Goal: Task Accomplishment & Management: Manage account settings

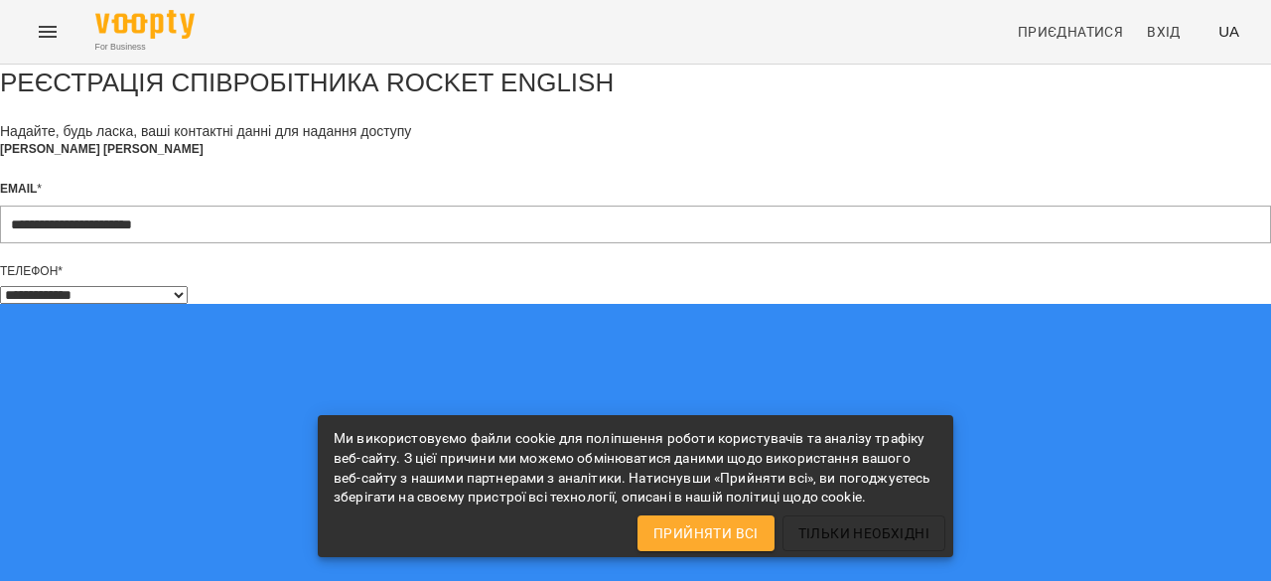
select select "**"
click at [715, 535] on span "Прийняти всі" at bounding box center [705, 533] width 105 height 24
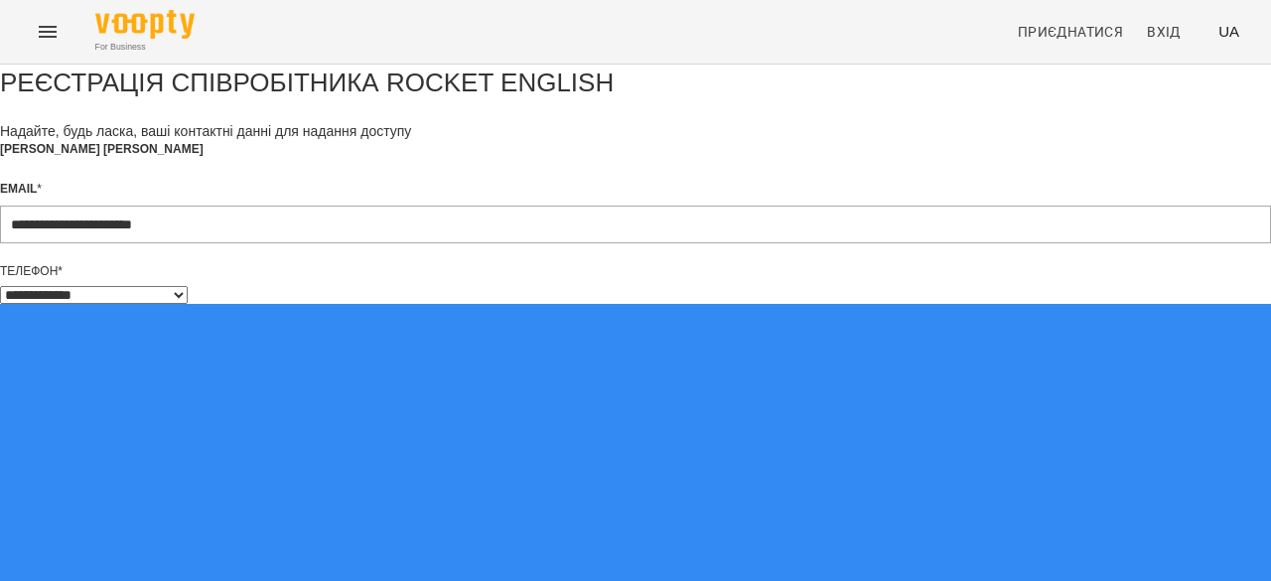
scroll to position [153, 0]
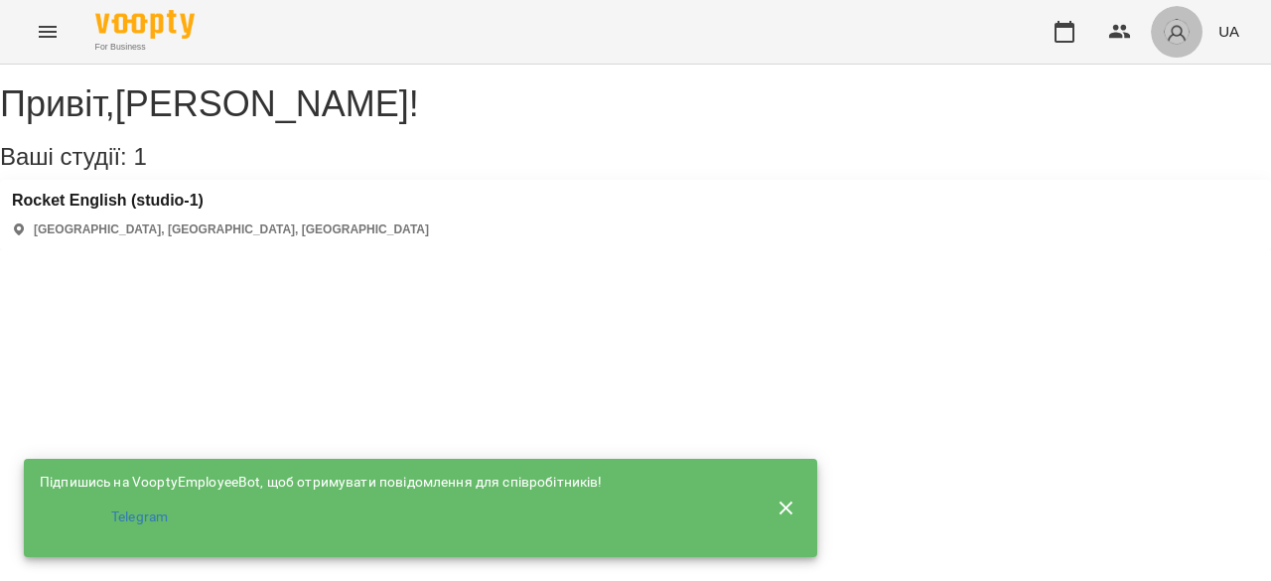
click at [1168, 37] on img "button" at bounding box center [1177, 32] width 28 height 28
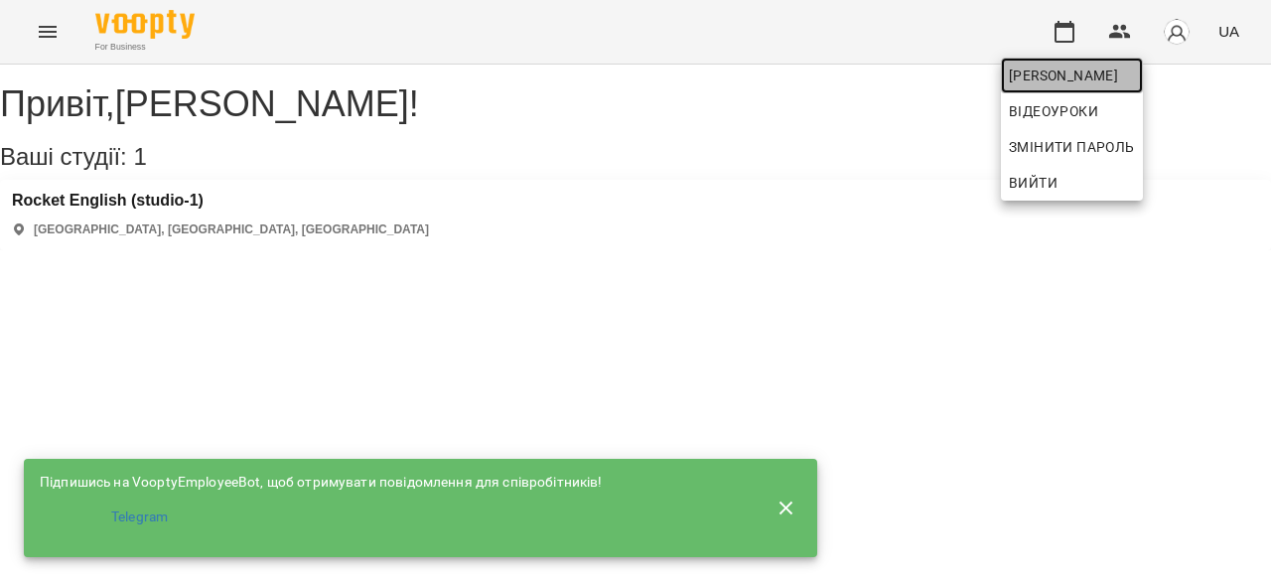
click at [1114, 84] on span "[PERSON_NAME] [PERSON_NAME]" at bounding box center [1072, 76] width 126 height 24
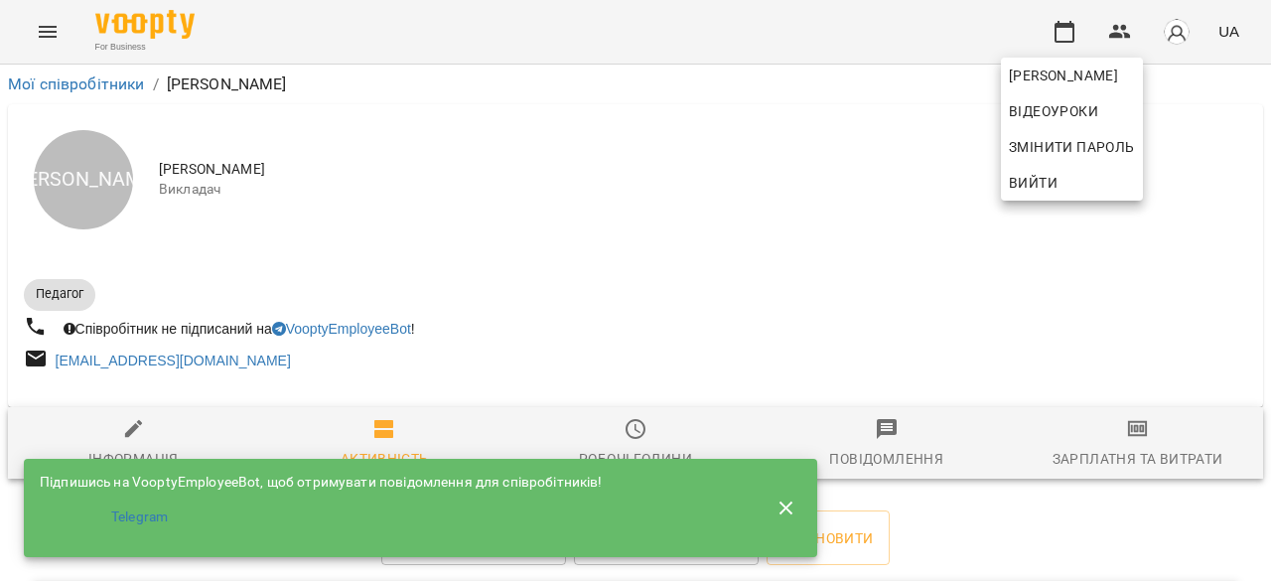
click at [789, 496] on icon "button" at bounding box center [786, 508] width 24 height 24
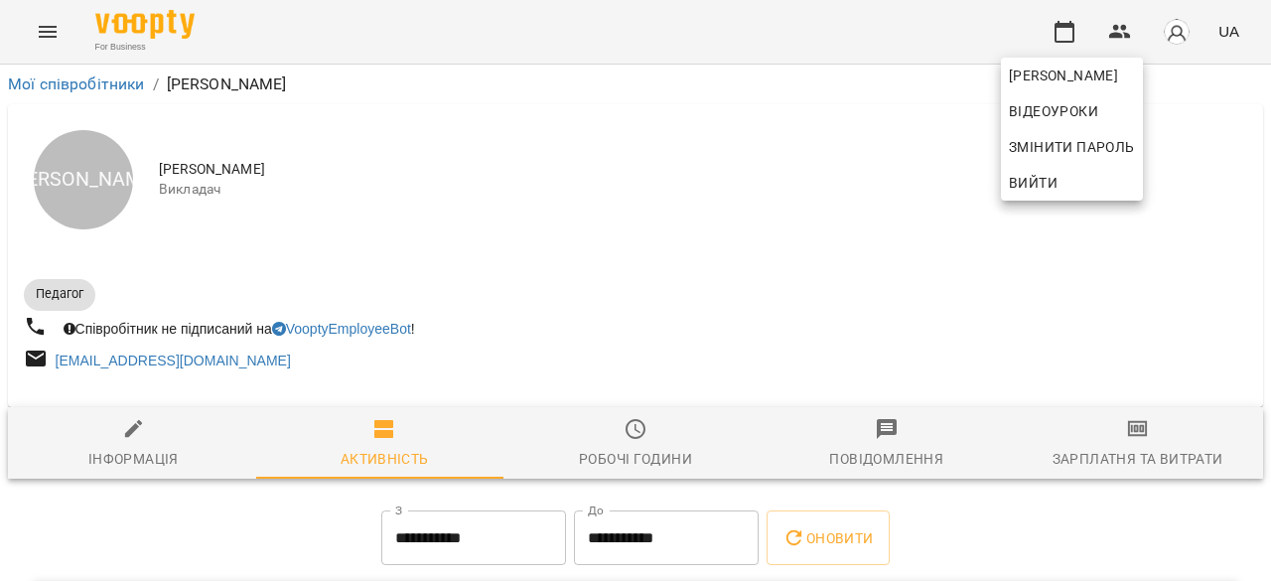
click at [826, 211] on div at bounding box center [635, 290] width 1271 height 581
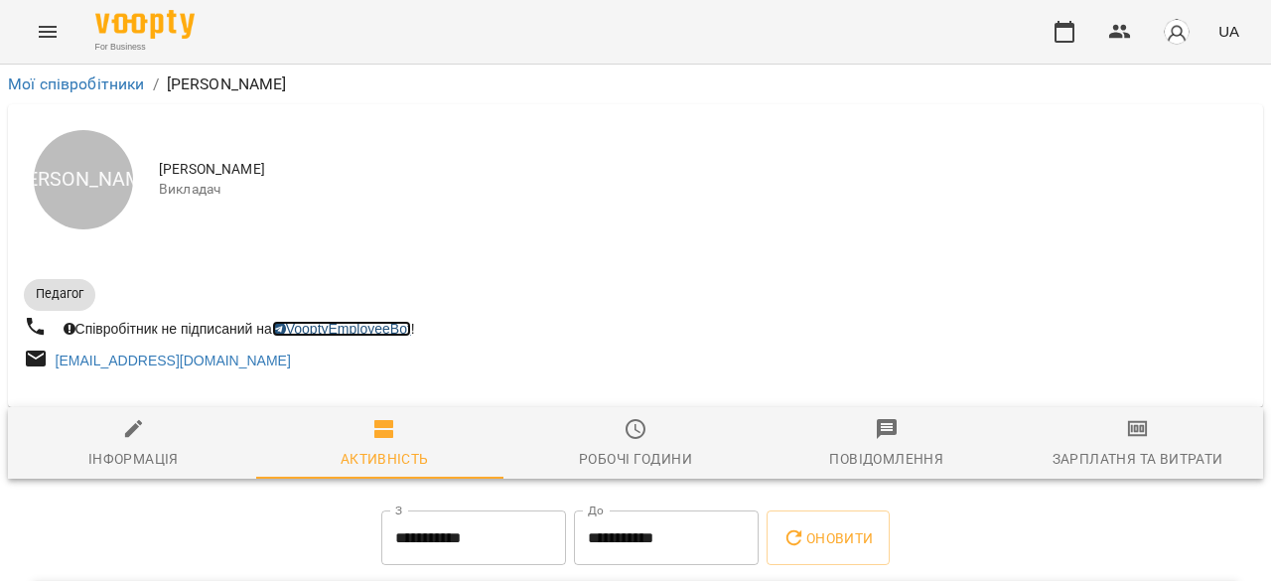
click at [378, 331] on link "VooptyEmployeeBot" at bounding box center [341, 329] width 139 height 16
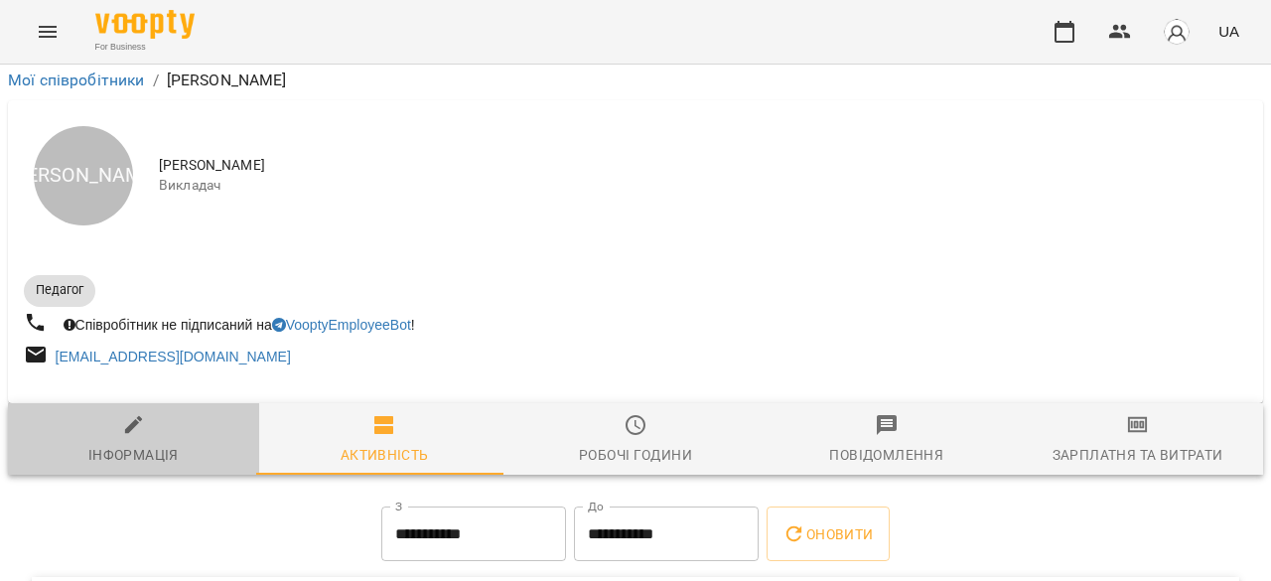
click at [153, 443] on div "Інформація" at bounding box center [133, 455] width 90 height 24
select select "**"
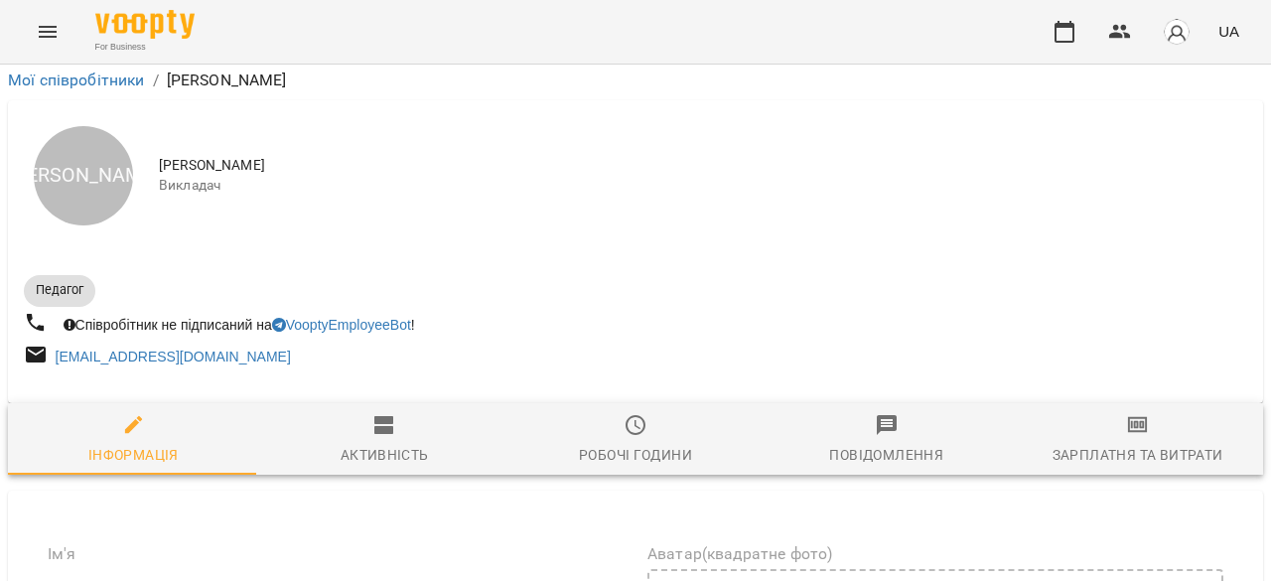
scroll to position [0, 0]
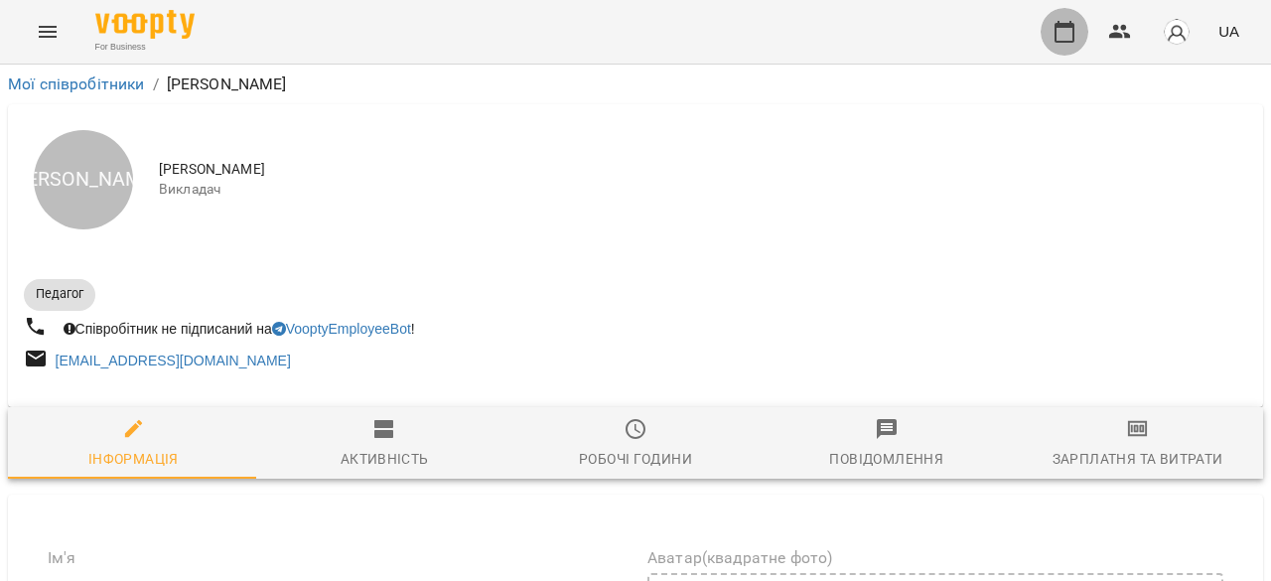
click at [1060, 38] on icon "button" at bounding box center [1064, 32] width 24 height 24
